Goal: Task Accomplishment & Management: Manage account settings

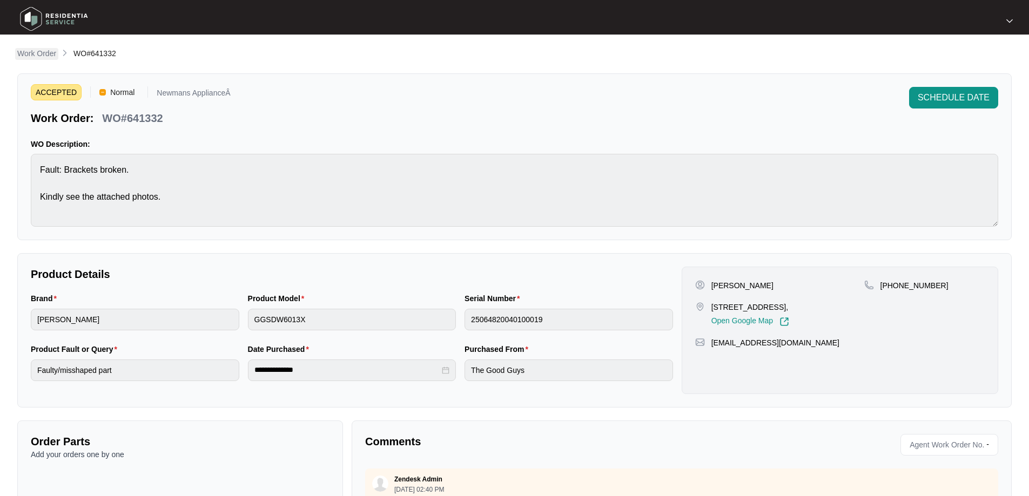
click at [25, 53] on p "Work Order" at bounding box center [36, 53] width 39 height 11
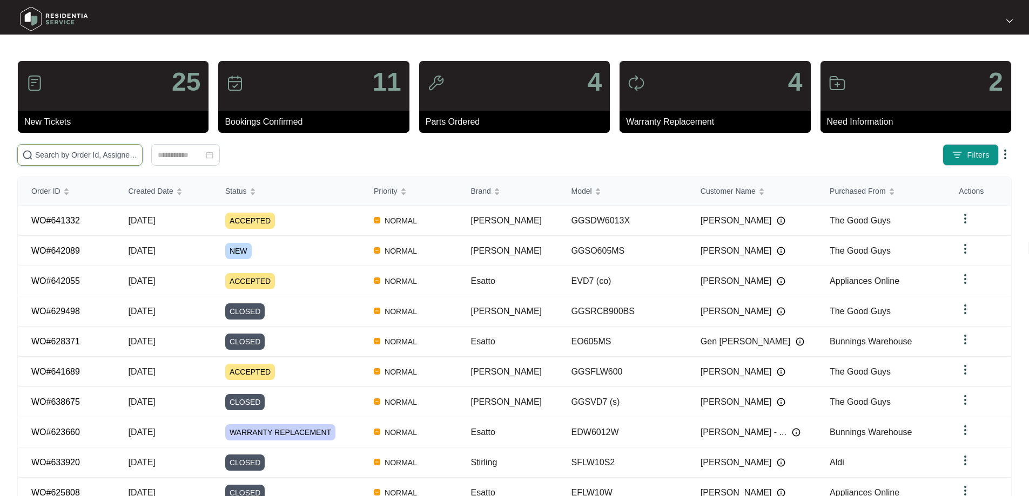
click at [126, 156] on input "text" at bounding box center [86, 155] width 103 height 12
paste input "642089"
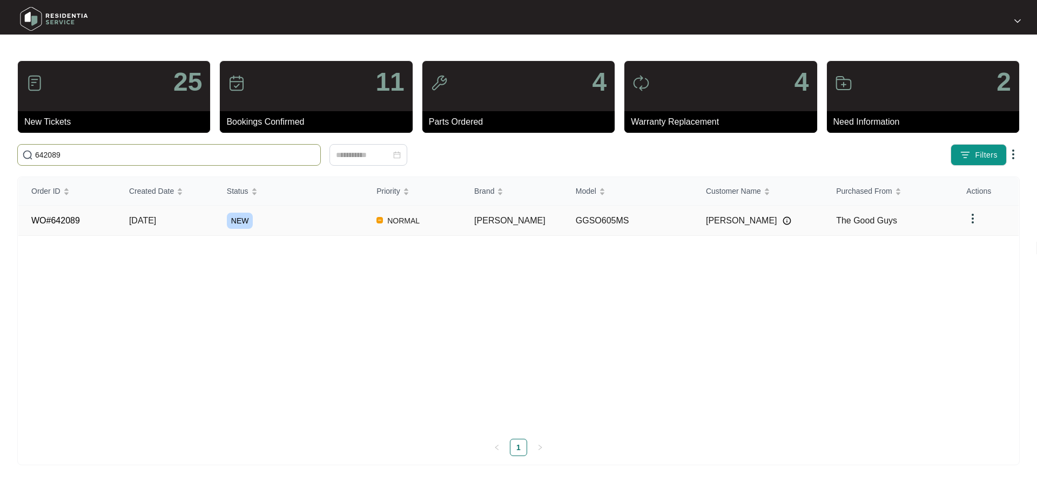
type input "642089"
click at [156, 221] on span "[DATE]" at bounding box center [142, 220] width 27 height 9
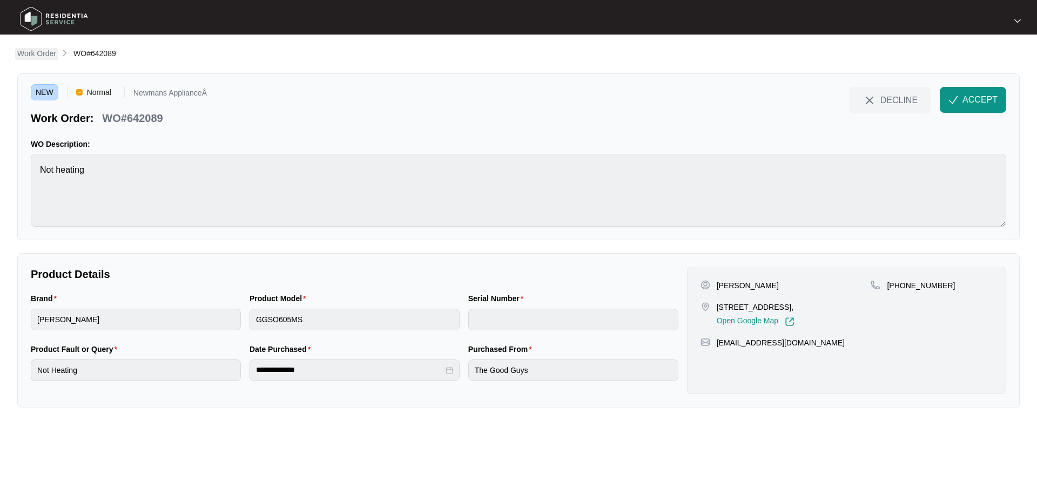
click at [47, 54] on p "Work Order" at bounding box center [36, 53] width 39 height 11
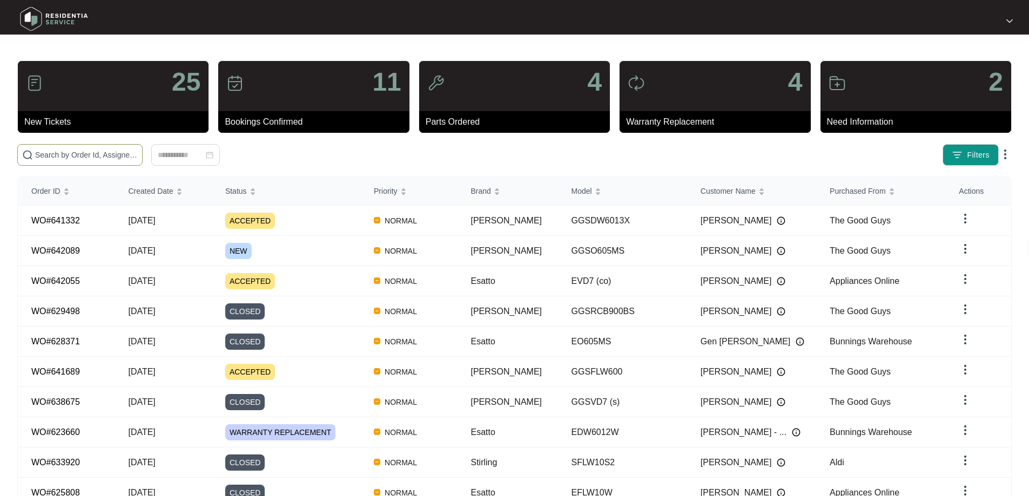
click at [143, 147] on span at bounding box center [79, 155] width 125 height 22
paste input "642089"
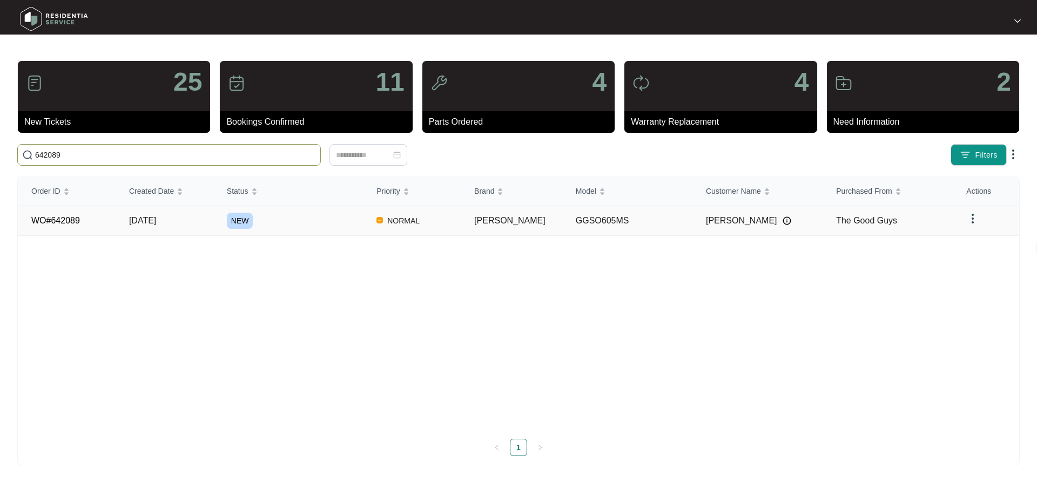
type input "642089"
click at [156, 224] on span "[DATE]" at bounding box center [142, 220] width 27 height 9
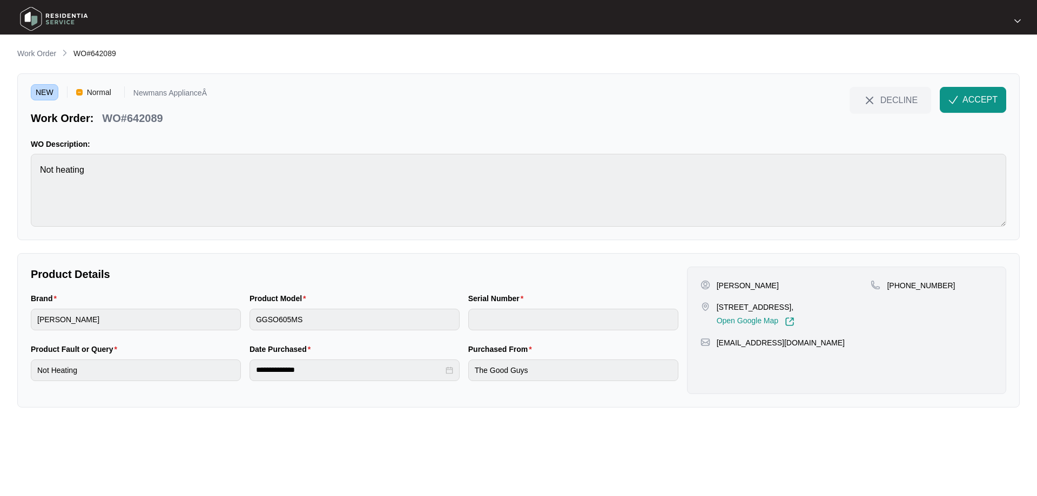
drag, startPoint x: 973, startPoint y: 103, endPoint x: 911, endPoint y: 127, distance: 66.7
click at [973, 103] on span "ACCEPT" at bounding box center [979, 99] width 35 height 13
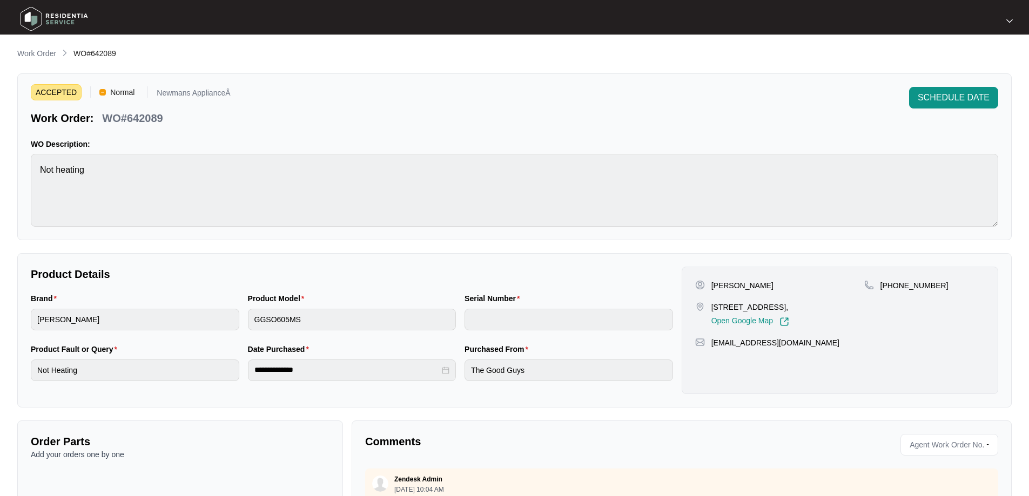
click at [745, 287] on p "[PERSON_NAME]" at bounding box center [742, 285] width 62 height 11
copy p "[DEMOGRAPHIC_DATA]"
click at [720, 284] on p "[PERSON_NAME]" at bounding box center [742, 285] width 62 height 11
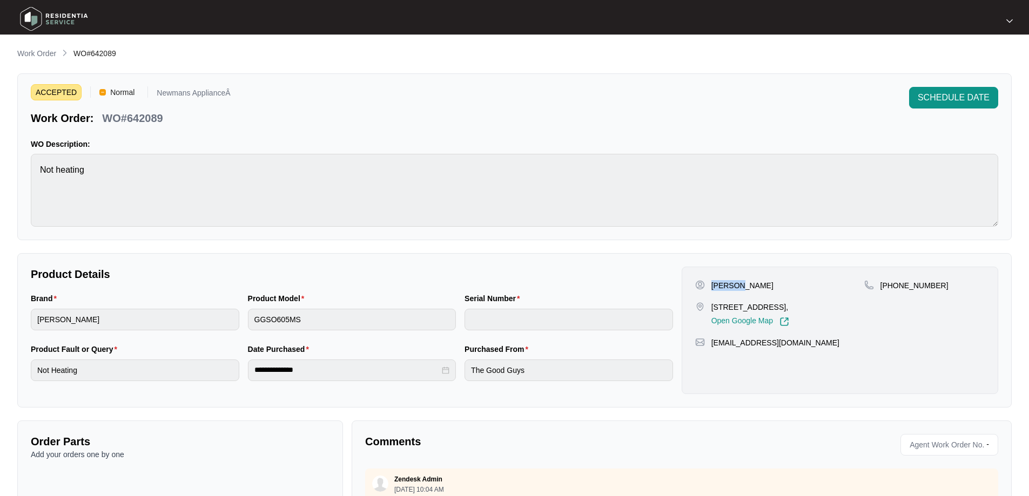
copy p "[PERSON_NAME]"
drag, startPoint x: 715, startPoint y: 309, endPoint x: 753, endPoint y: 309, distance: 37.8
click at [753, 309] on p "[STREET_ADDRESS]," at bounding box center [750, 307] width 78 height 11
click at [797, 227] on div "ACCEPTED Normal Newmans ApplianceÂ Work Order: WO#642089 SCHEDULE DATE WO Descr…" at bounding box center [514, 156] width 994 height 167
drag, startPoint x: 712, startPoint y: 307, endPoint x: 753, endPoint y: 309, distance: 41.6
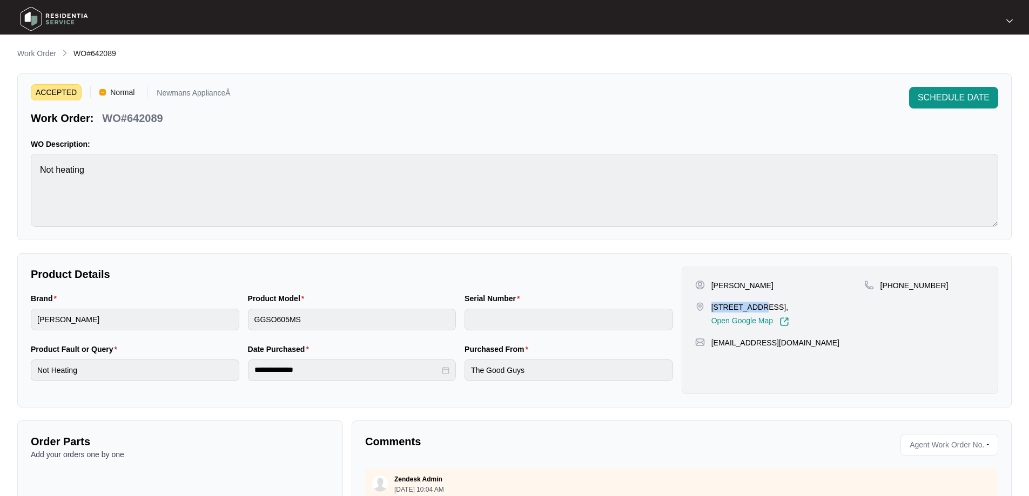
click at [753, 309] on p "[STREET_ADDRESS]," at bounding box center [750, 307] width 78 height 11
copy p "24 erave ave"
drag, startPoint x: 758, startPoint y: 307, endPoint x: 801, endPoint y: 305, distance: 42.7
click at [789, 305] on p "[STREET_ADDRESS]," at bounding box center [750, 307] width 78 height 11
copy p "Runaway bay"
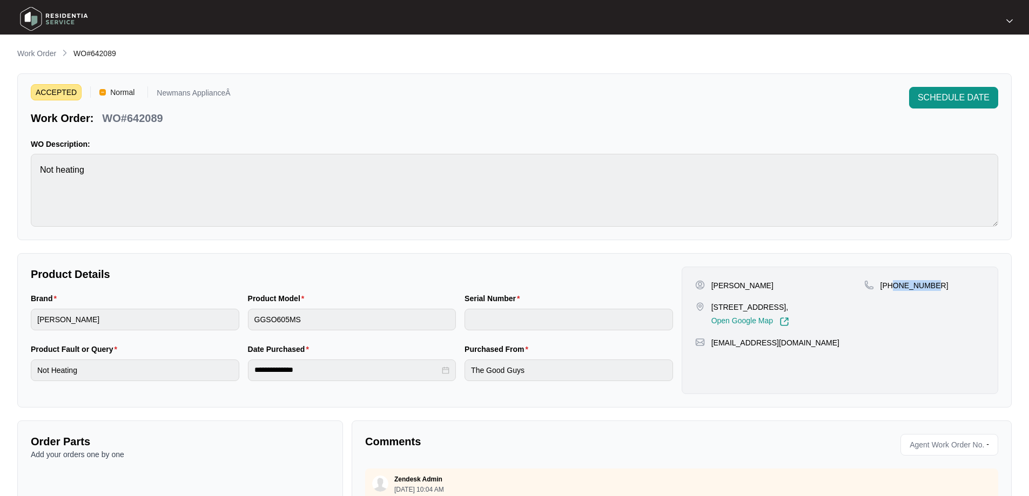
drag, startPoint x: 937, startPoint y: 286, endPoint x: 893, endPoint y: 286, distance: 43.7
click at [893, 286] on div "[PHONE_NUMBER]" at bounding box center [924, 285] width 120 height 11
copy p "424503568"
drag, startPoint x: 795, startPoint y: 345, endPoint x: 711, endPoint y: 343, distance: 84.3
click at [711, 343] on div "[EMAIL_ADDRESS][DOMAIN_NAME]" at bounding box center [839, 342] width 289 height 11
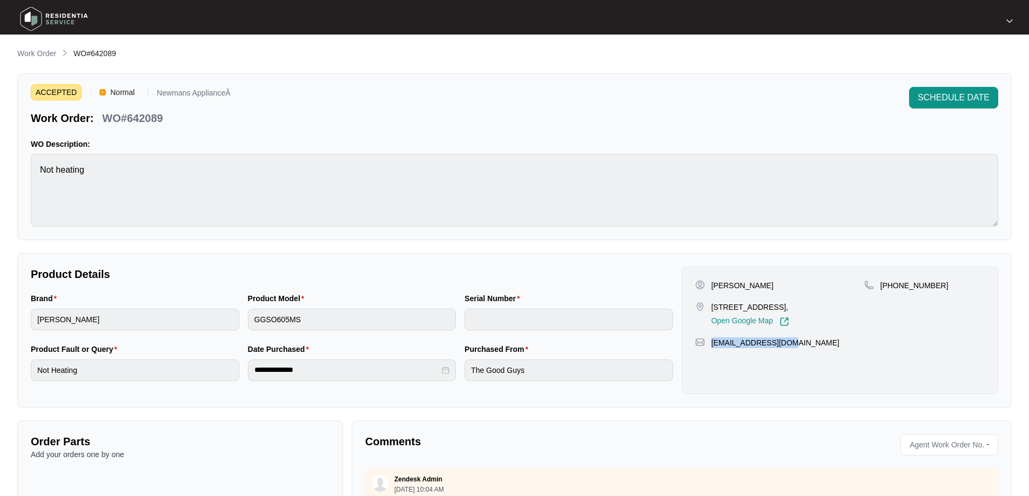
copy p "[EMAIL_ADDRESS][DOMAIN_NAME]"
click at [14, 372] on main "**********" at bounding box center [514, 303] width 1029 height 607
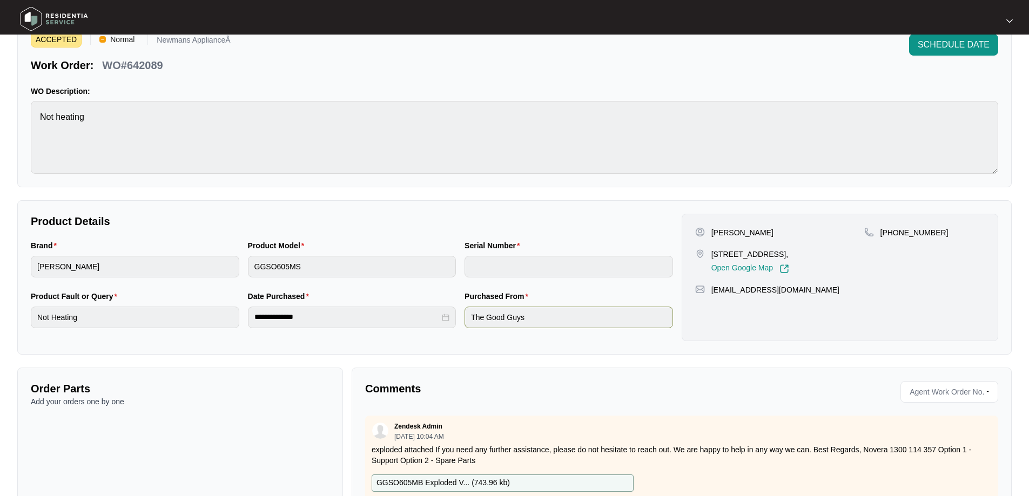
scroll to position [111, 0]
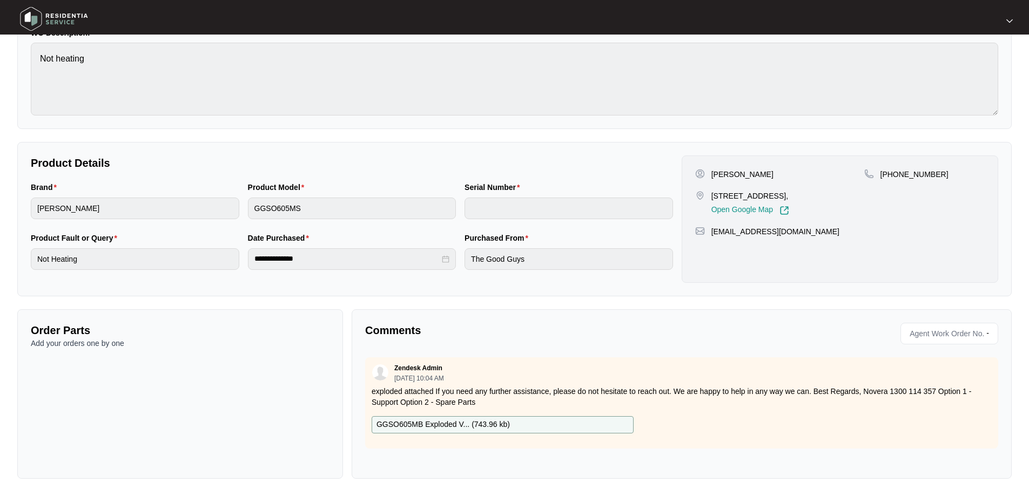
click at [456, 423] on p "GGSO605MB Exploded V... ( 743.96 kb )" at bounding box center [442, 425] width 133 height 12
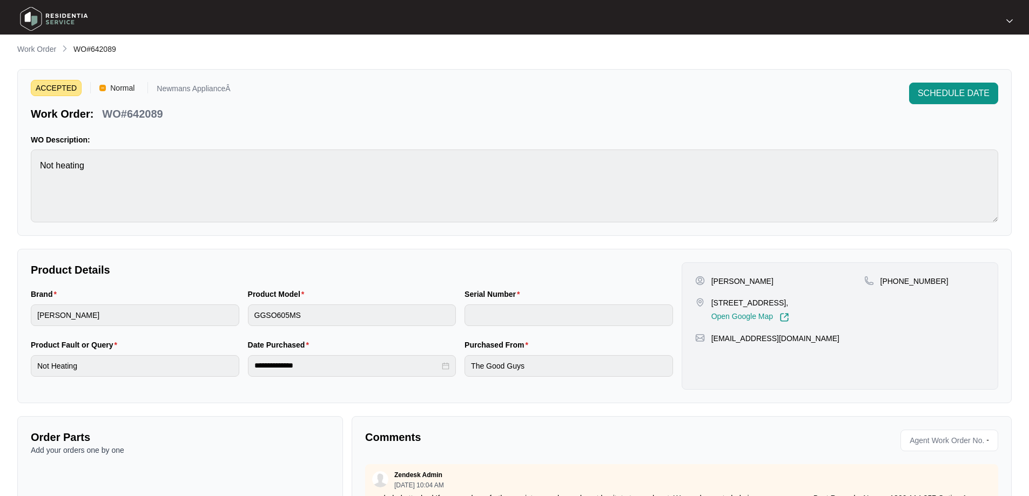
scroll to position [3, 0]
